Goal: Task Accomplishment & Management: Manage account settings

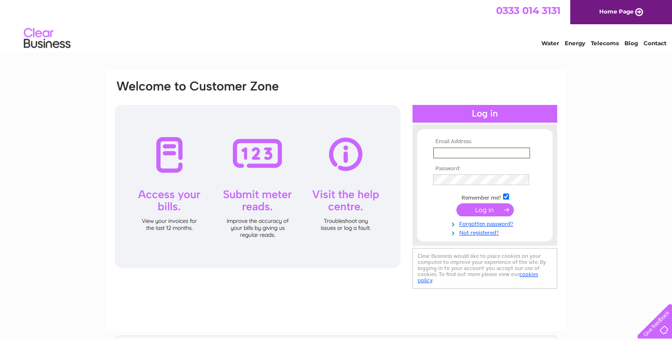
type input "[EMAIL_ADDRESS][DOMAIN_NAME]"
click at [485, 213] on input "submit" at bounding box center [485, 209] width 57 height 13
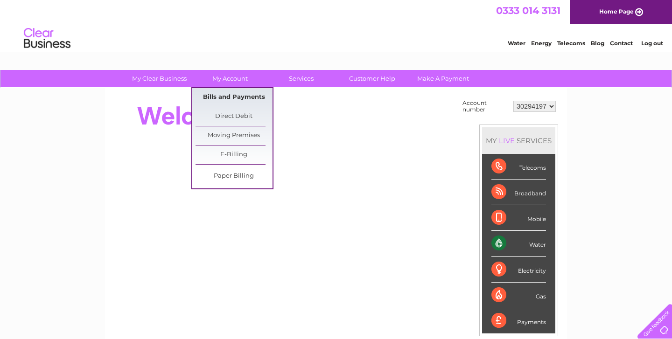
click at [227, 95] on link "Bills and Payments" at bounding box center [234, 97] width 77 height 19
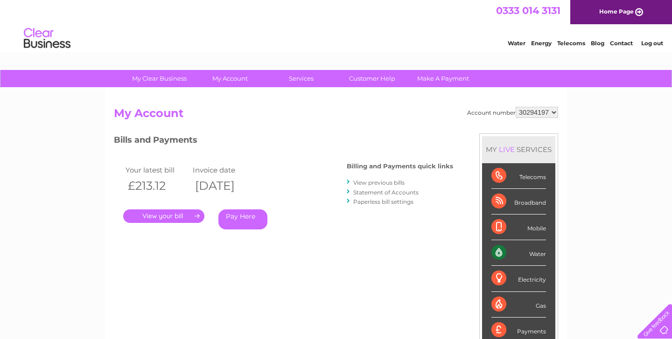
click at [387, 182] on link "View previous bills" at bounding box center [378, 182] width 51 height 7
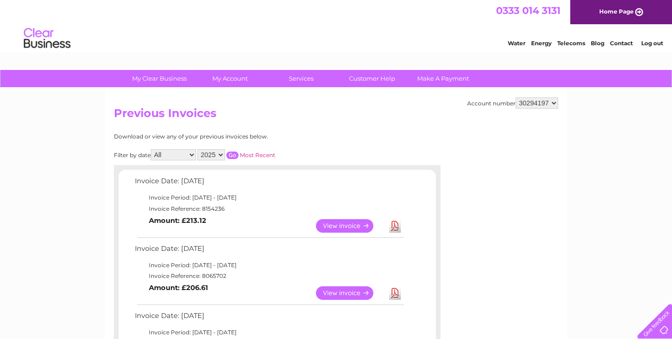
click at [343, 291] on link "View" at bounding box center [350, 294] width 69 height 14
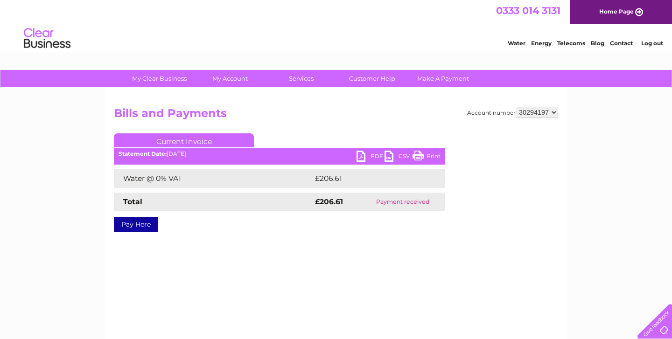
click at [371, 158] on link "PDF" at bounding box center [371, 158] width 28 height 14
